Goal: Information Seeking & Learning: Learn about a topic

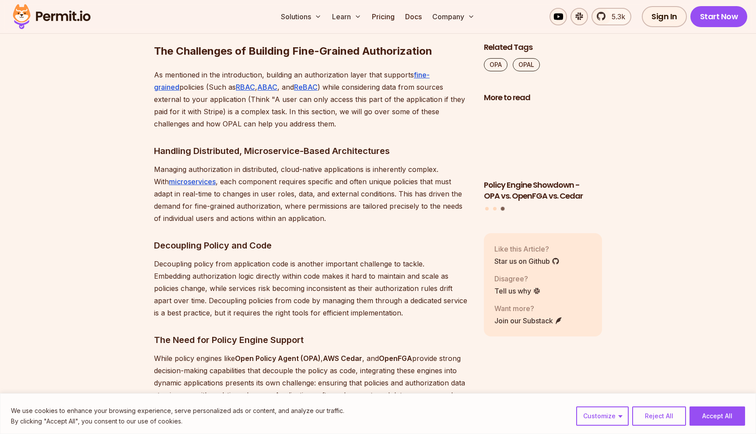
scroll to position [725, 0]
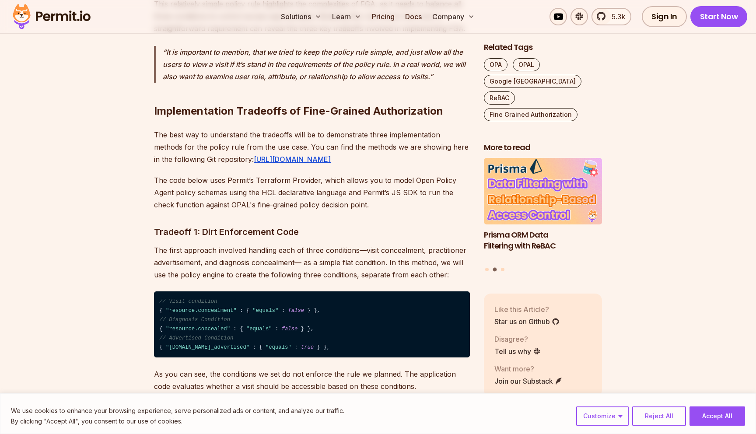
scroll to position [2857, 0]
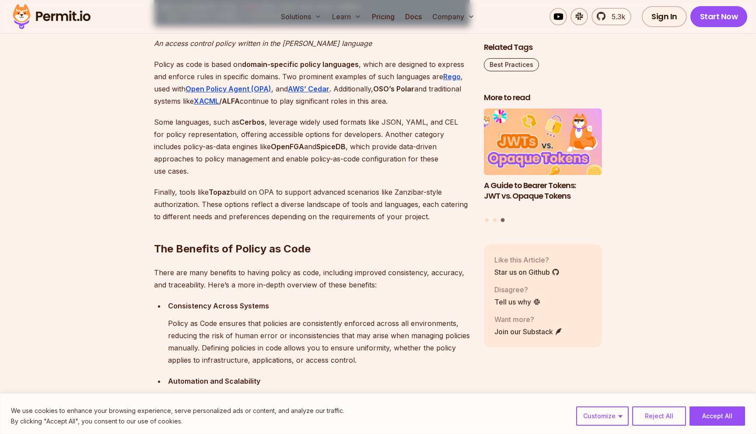
scroll to position [1025, 0]
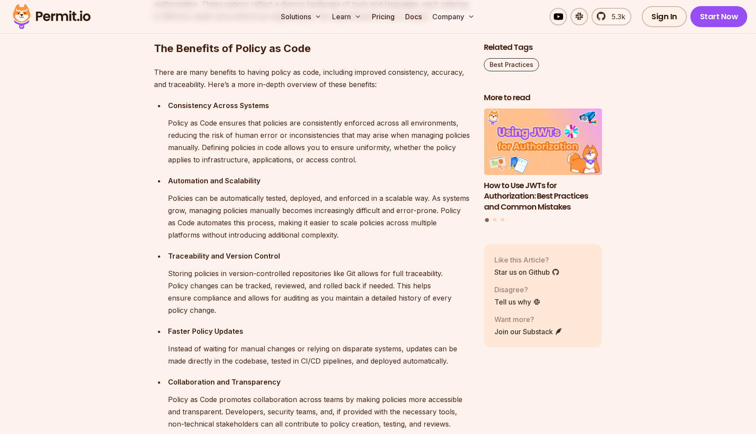
scroll to position [1025, 0]
